Goal: Task Accomplishment & Management: Complete application form

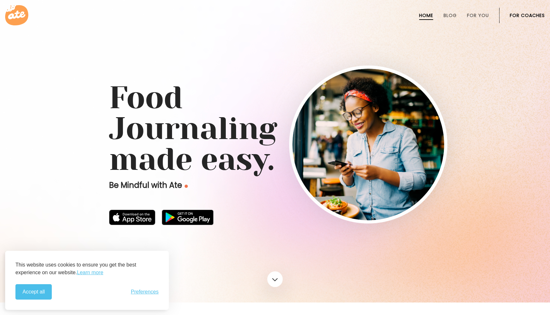
click at [526, 15] on link "For Coaches" at bounding box center [527, 15] width 35 height 5
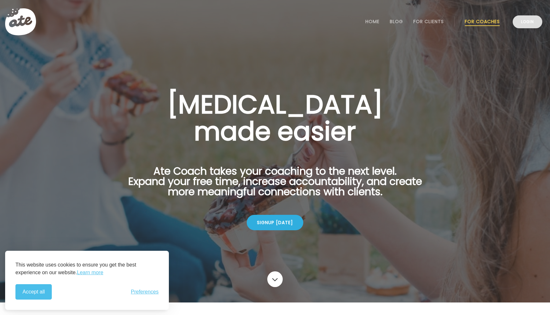
click at [523, 20] on link "Login" at bounding box center [528, 21] width 30 height 13
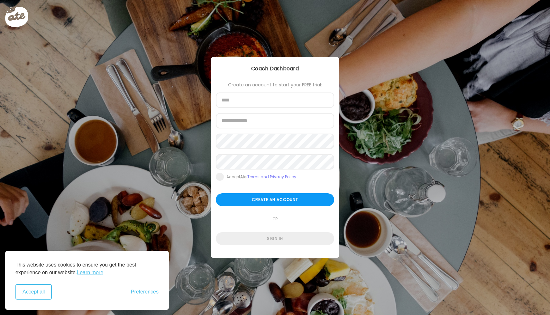
click at [31, 293] on button "Accept all" at bounding box center [33, 292] width 36 height 15
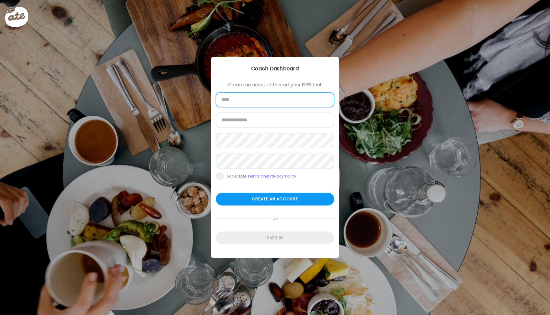
click at [247, 95] on input "text" at bounding box center [275, 100] width 118 height 15
